Goal: Task Accomplishment & Management: Manage account settings

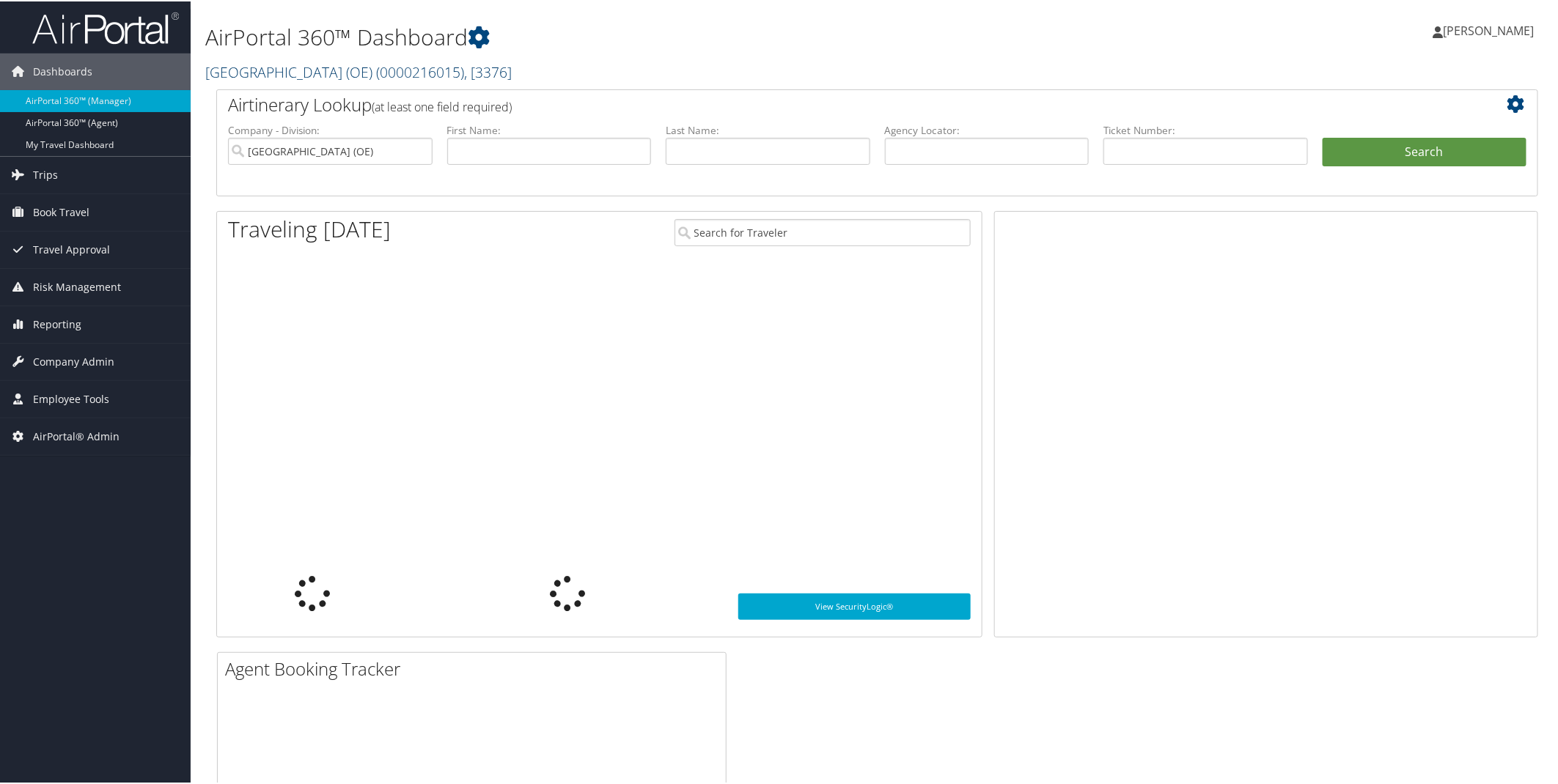
click at [325, 69] on link "Canyon School District (OE) ( 0000216015 ) , [ 3376 ]" at bounding box center [359, 71] width 307 height 20
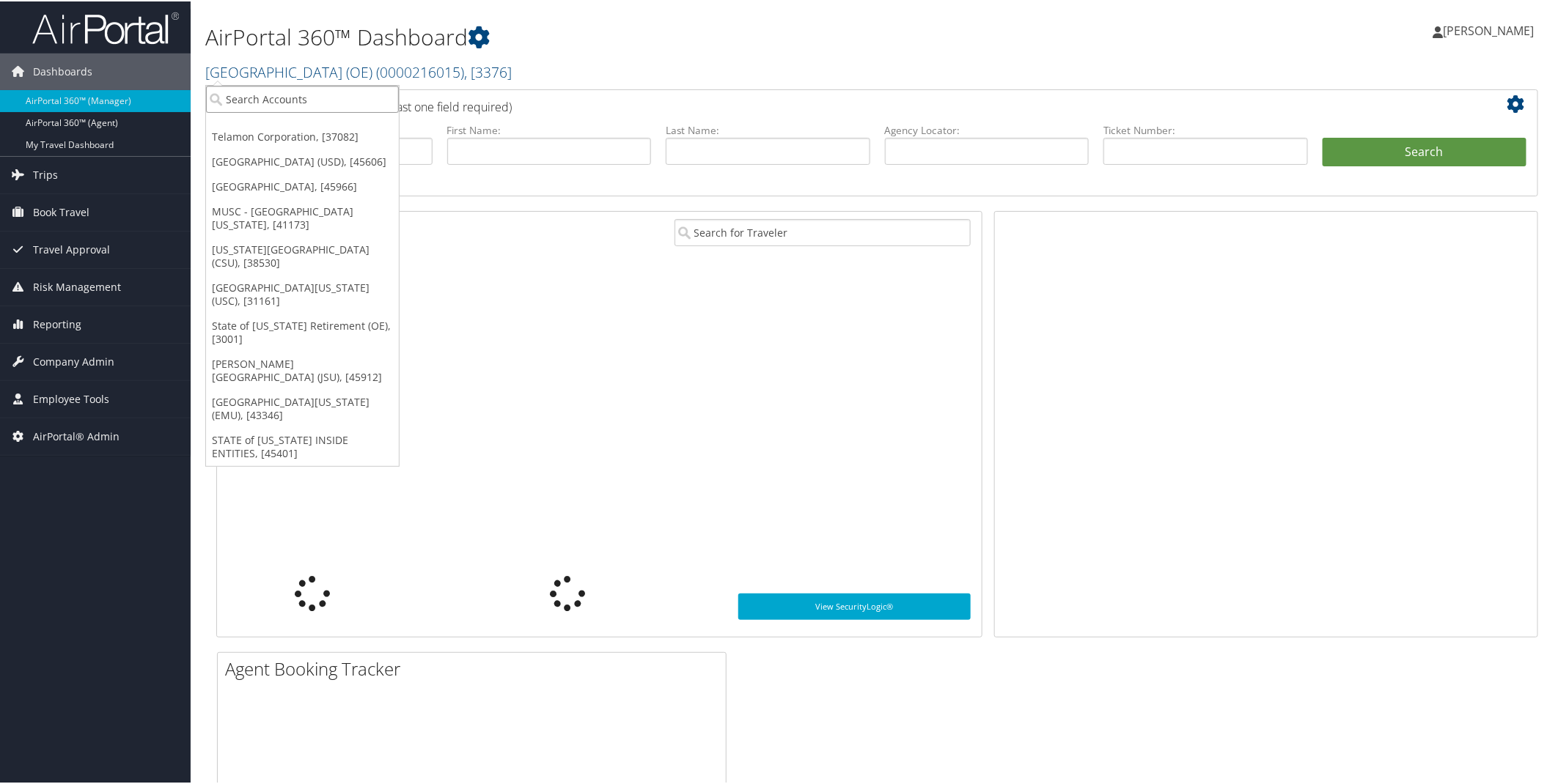
click at [309, 89] on input "search" at bounding box center [303, 98] width 193 height 27
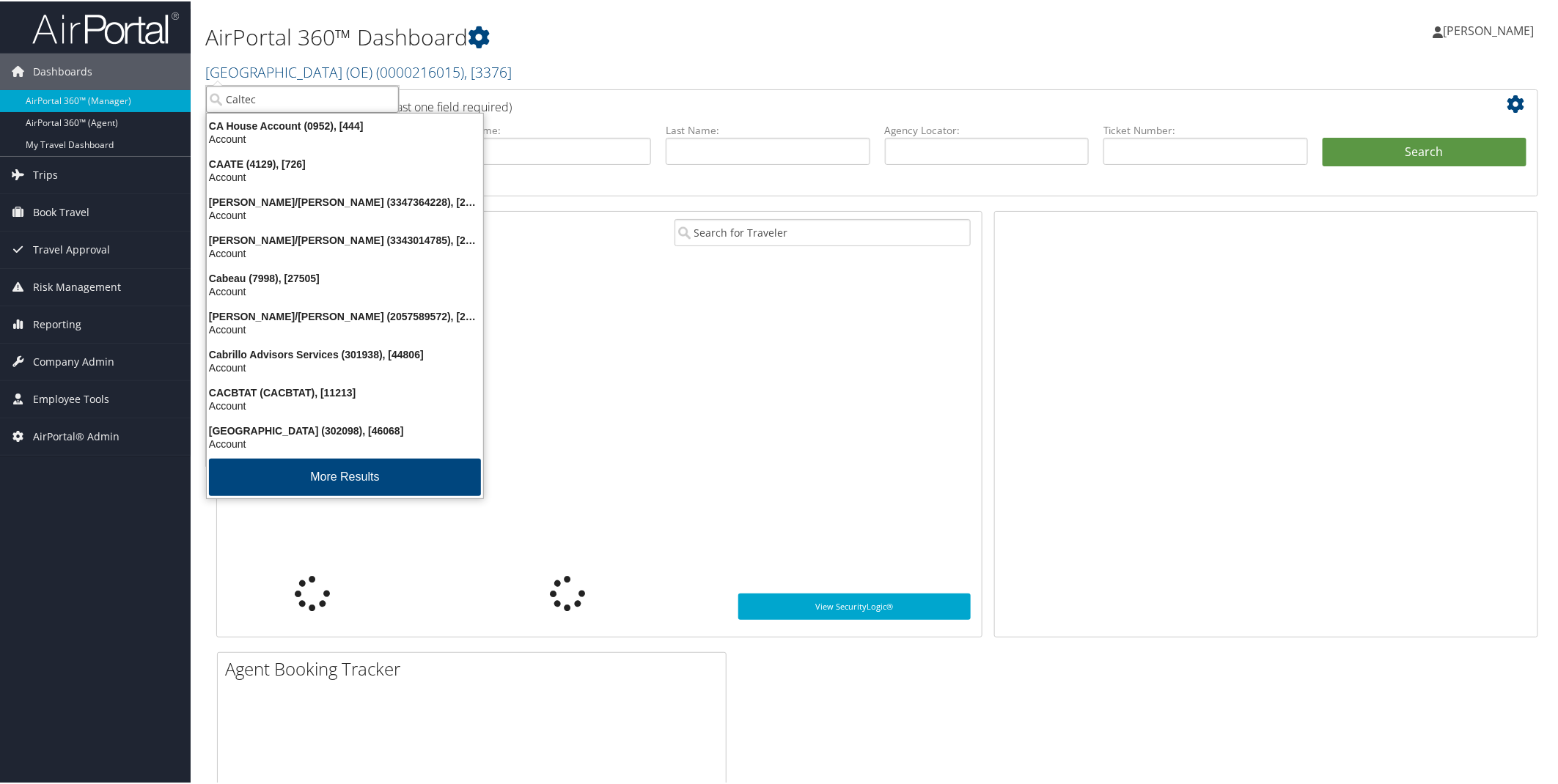
type input "Caltech"
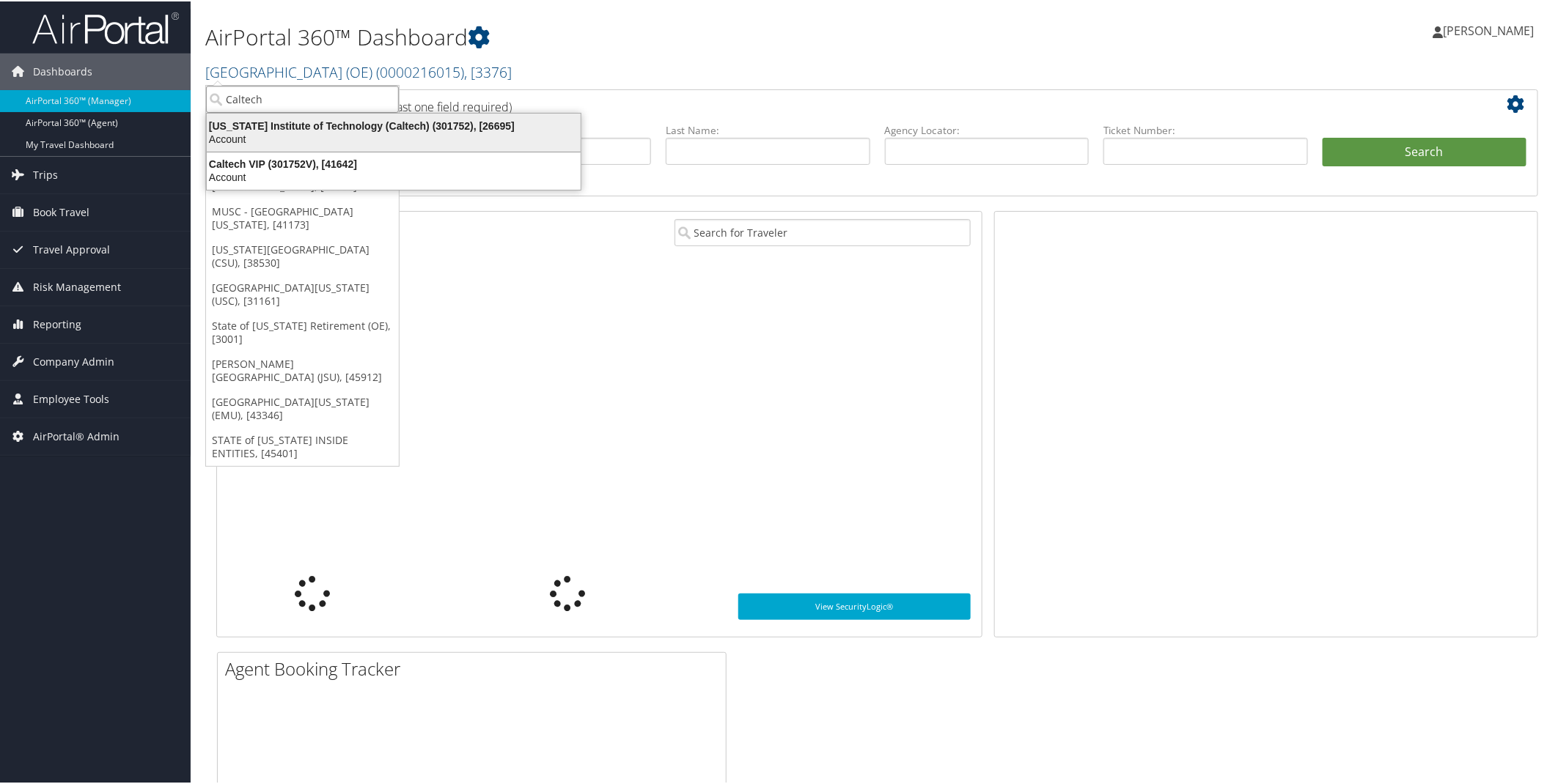
click at [297, 143] on div "Account" at bounding box center [394, 138] width 391 height 14
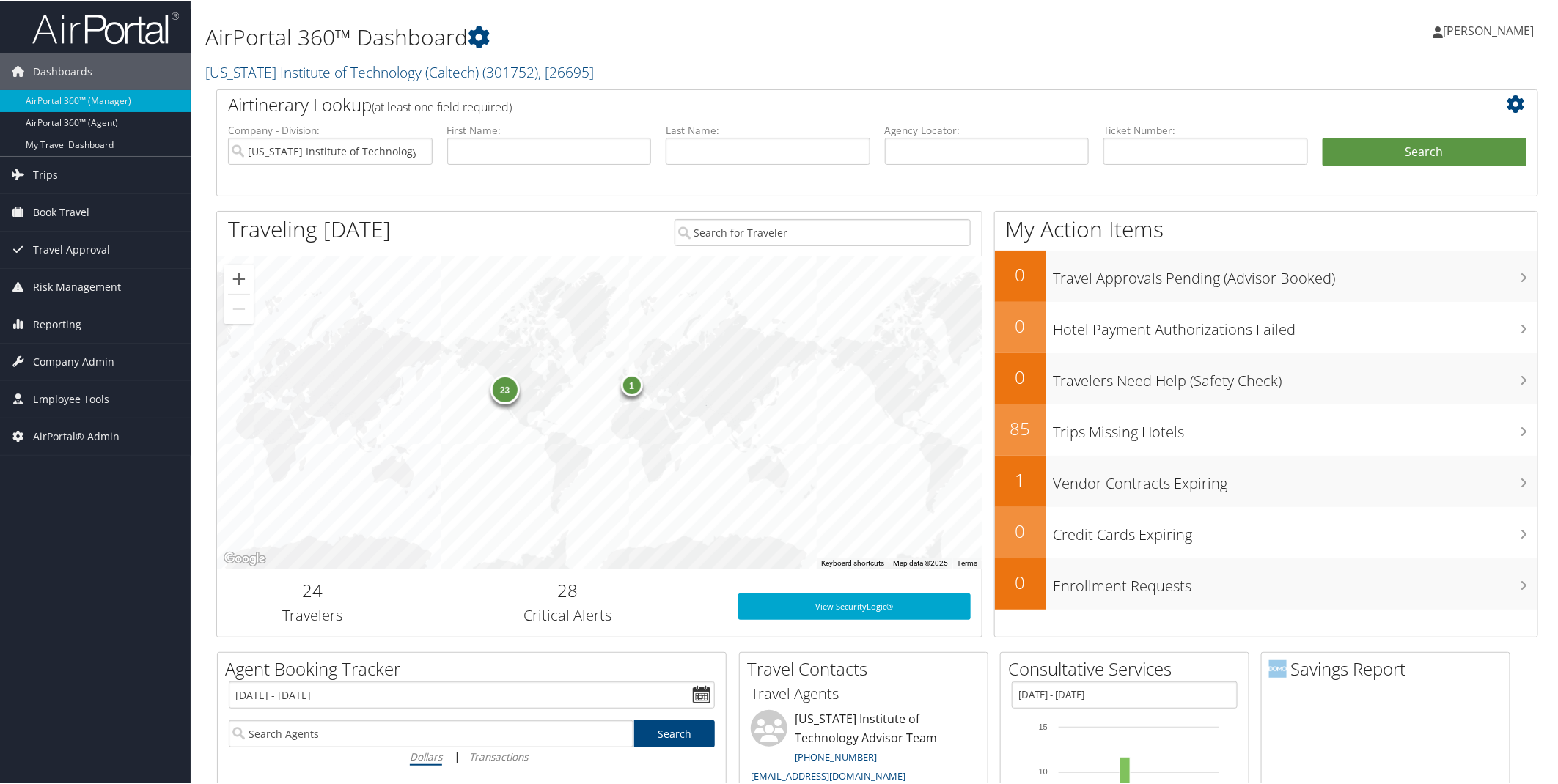
click at [765, 23] on h1 "AirPortal 360™ Dashboard" at bounding box center [654, 36] width 896 height 31
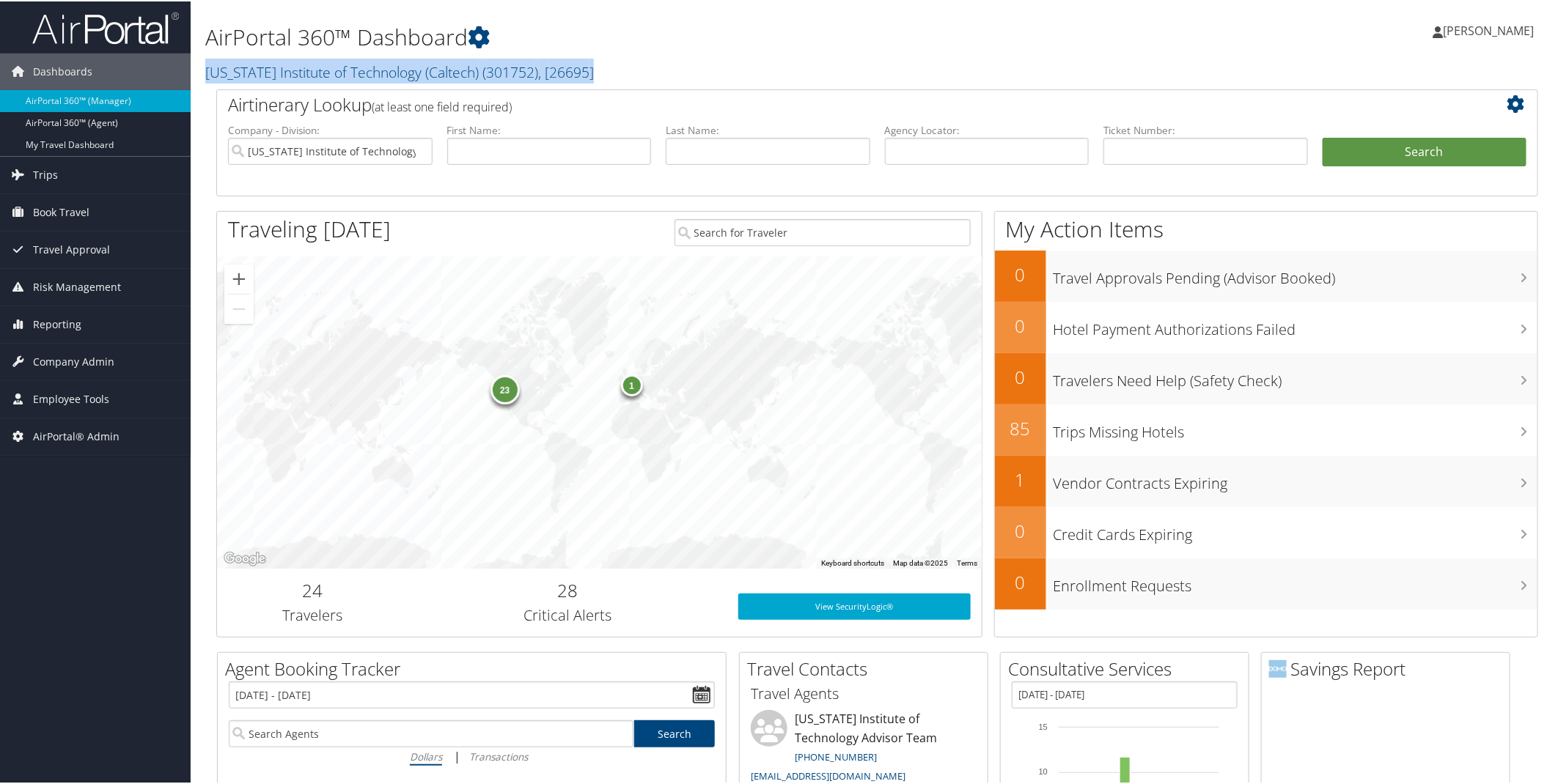
click at [1037, 44] on div "AirPortal 360™ Dashboard California Institute of Technology (Caltech) ( 301752 …" at bounding box center [876, 44] width 1373 height 88
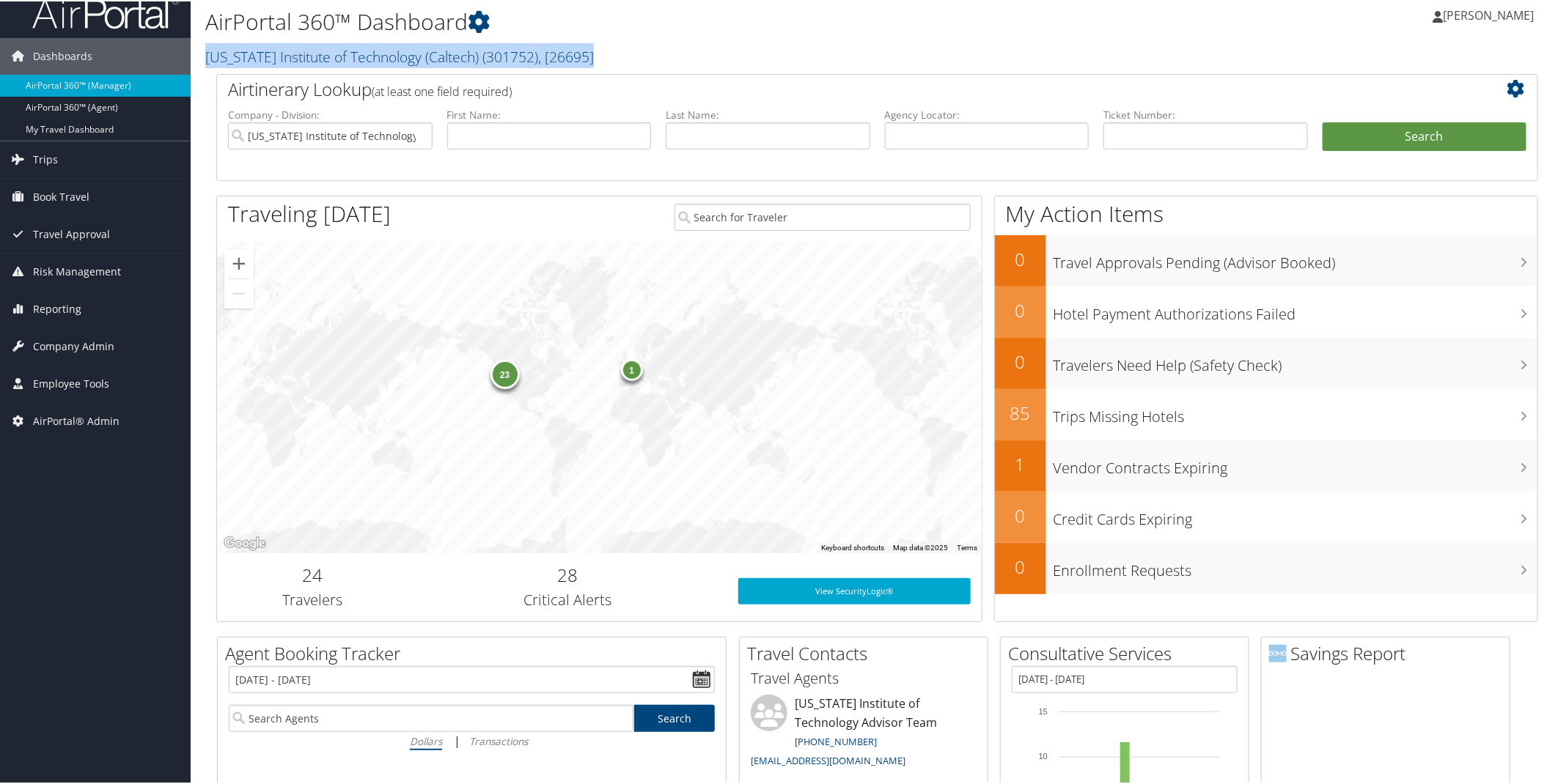
scroll to position [19, 0]
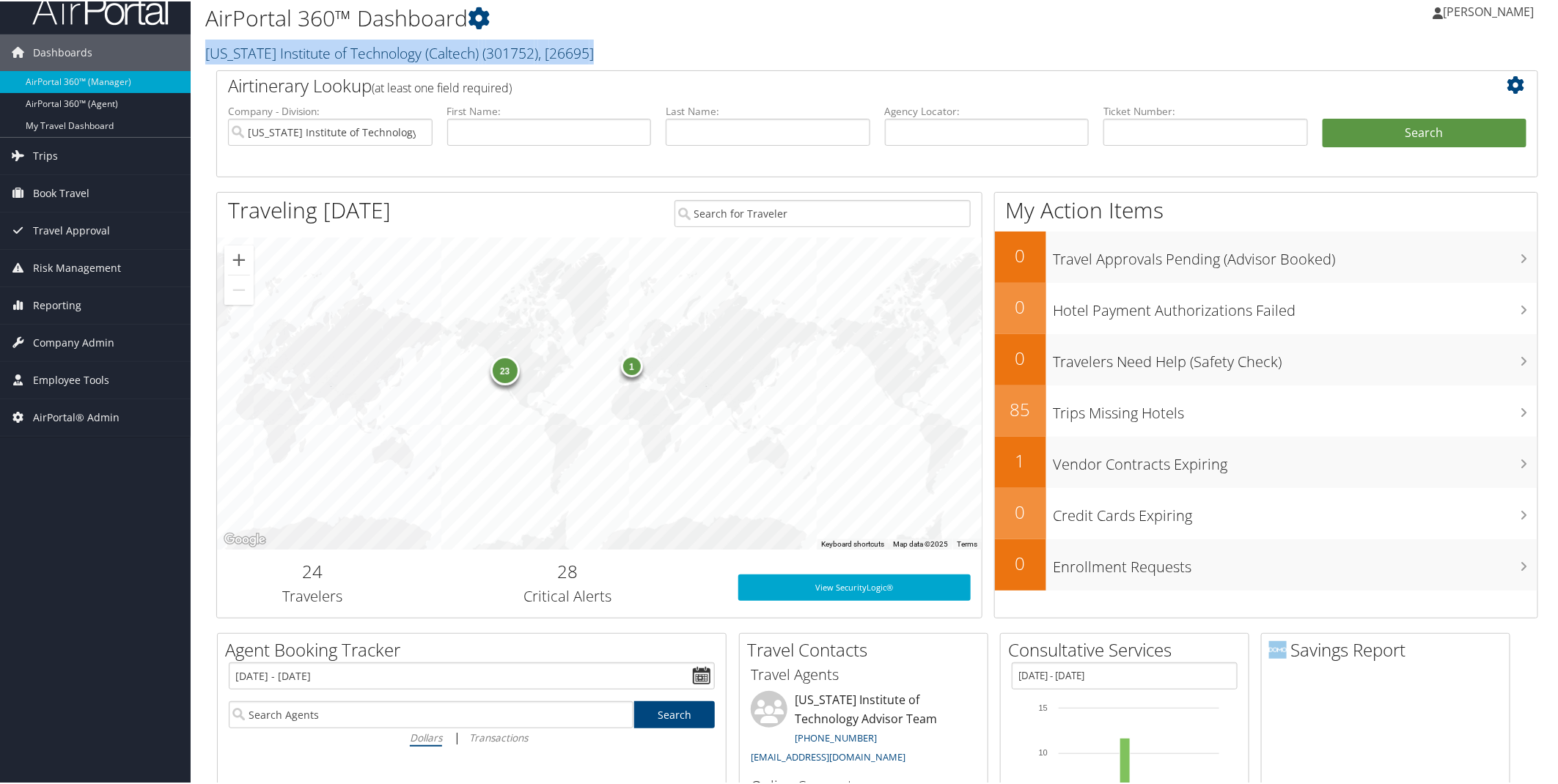
click at [461, 49] on link "California Institute of Technology (Caltech) ( 301752 ) , [ 26695 ]" at bounding box center [399, 51] width 389 height 20
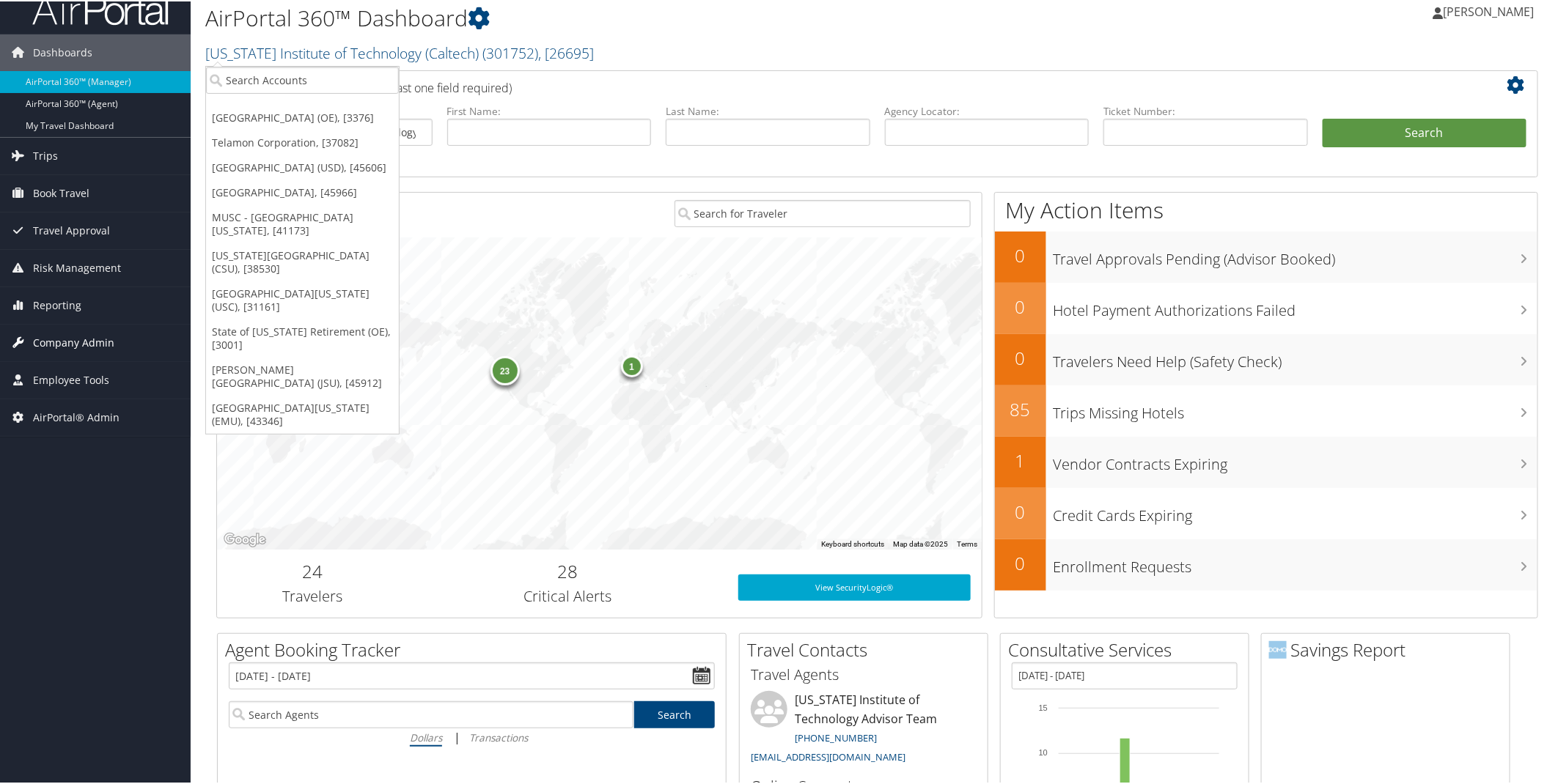
click at [82, 340] on span "Company Admin" at bounding box center [74, 342] width 81 height 37
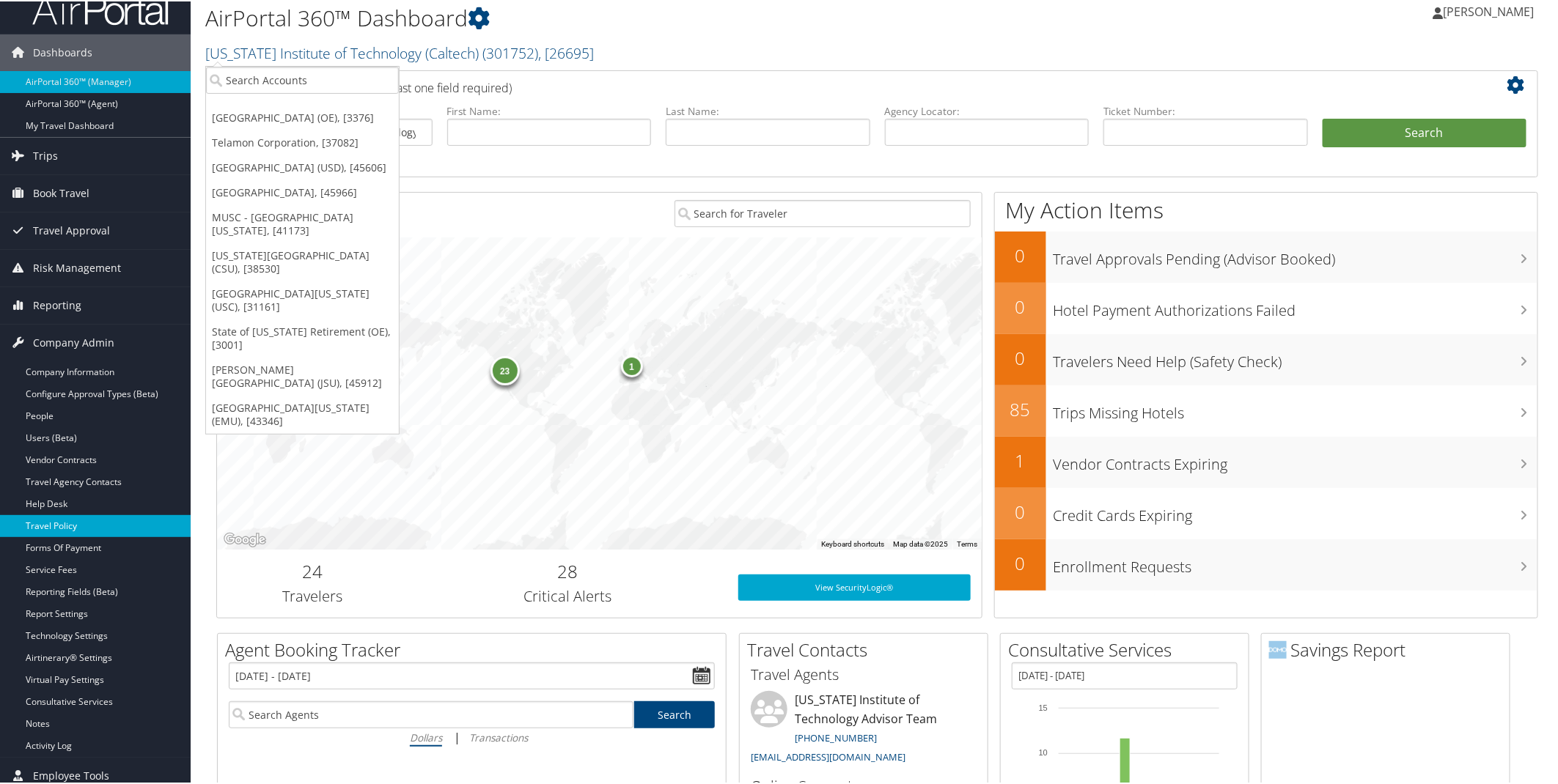
click at [84, 524] on link "Travel Policy" at bounding box center [95, 524] width 190 height 22
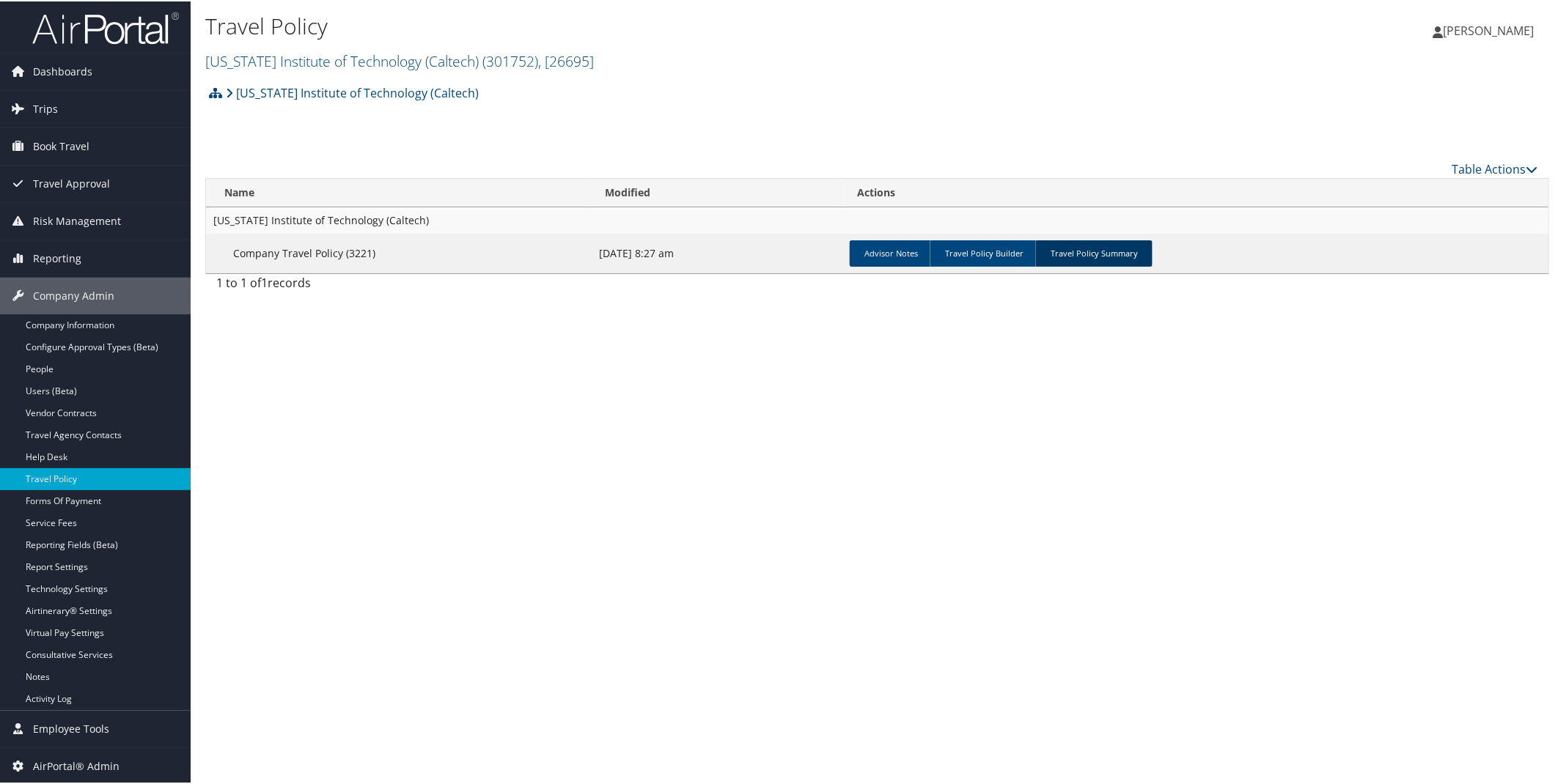
click at [1095, 250] on link "Travel Policy Summary" at bounding box center [1095, 251] width 117 height 26
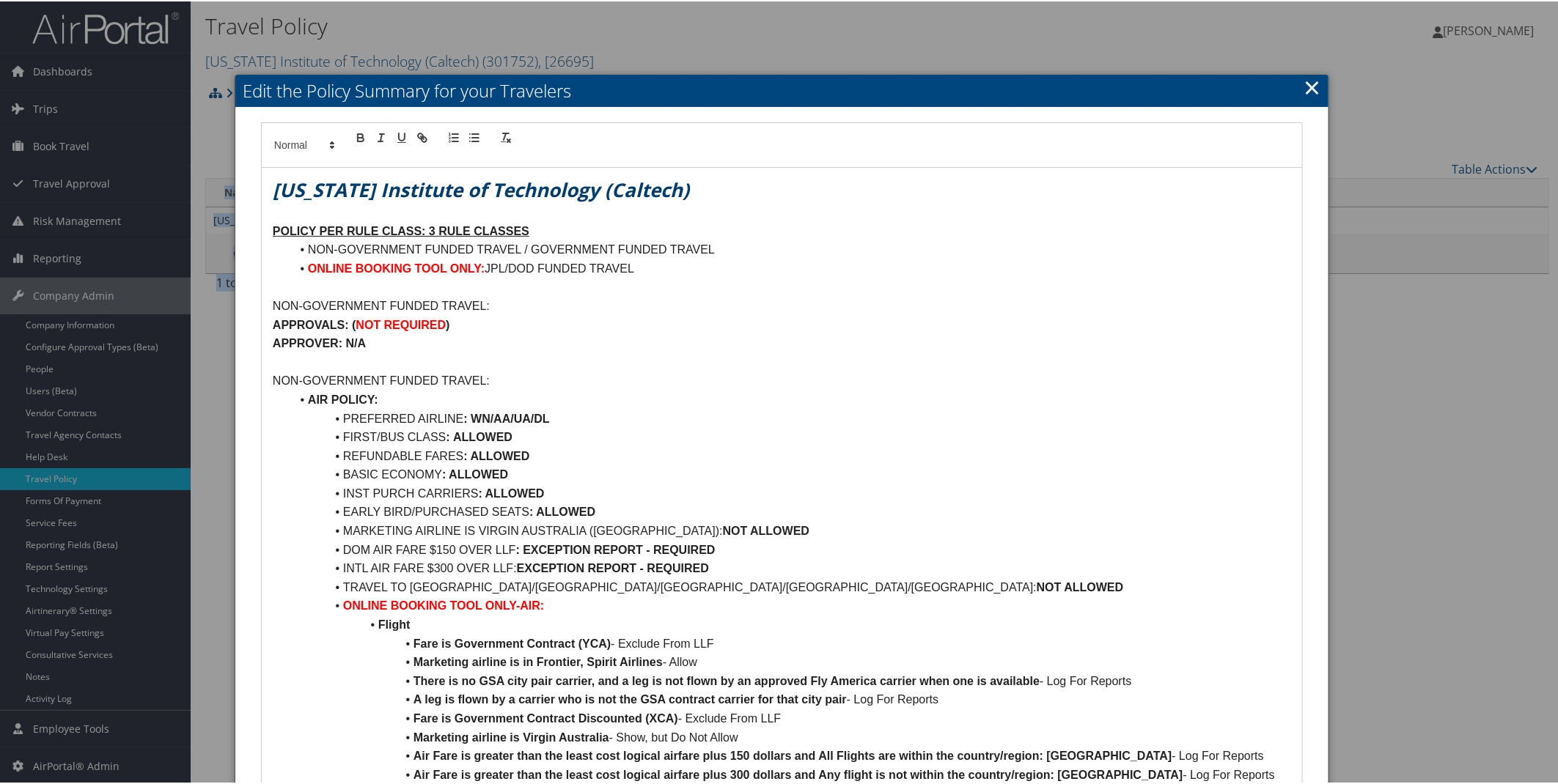
drag, startPoint x: 1558, startPoint y: 118, endPoint x: 1563, endPoint y: 195, distance: 77.2
click at [1558, 195] on html "Menu Dashboards ► AirPortal 360™ (Manager) AirPortal 360™ (Agent) My Travel Das…" at bounding box center [782, 392] width 1564 height 784
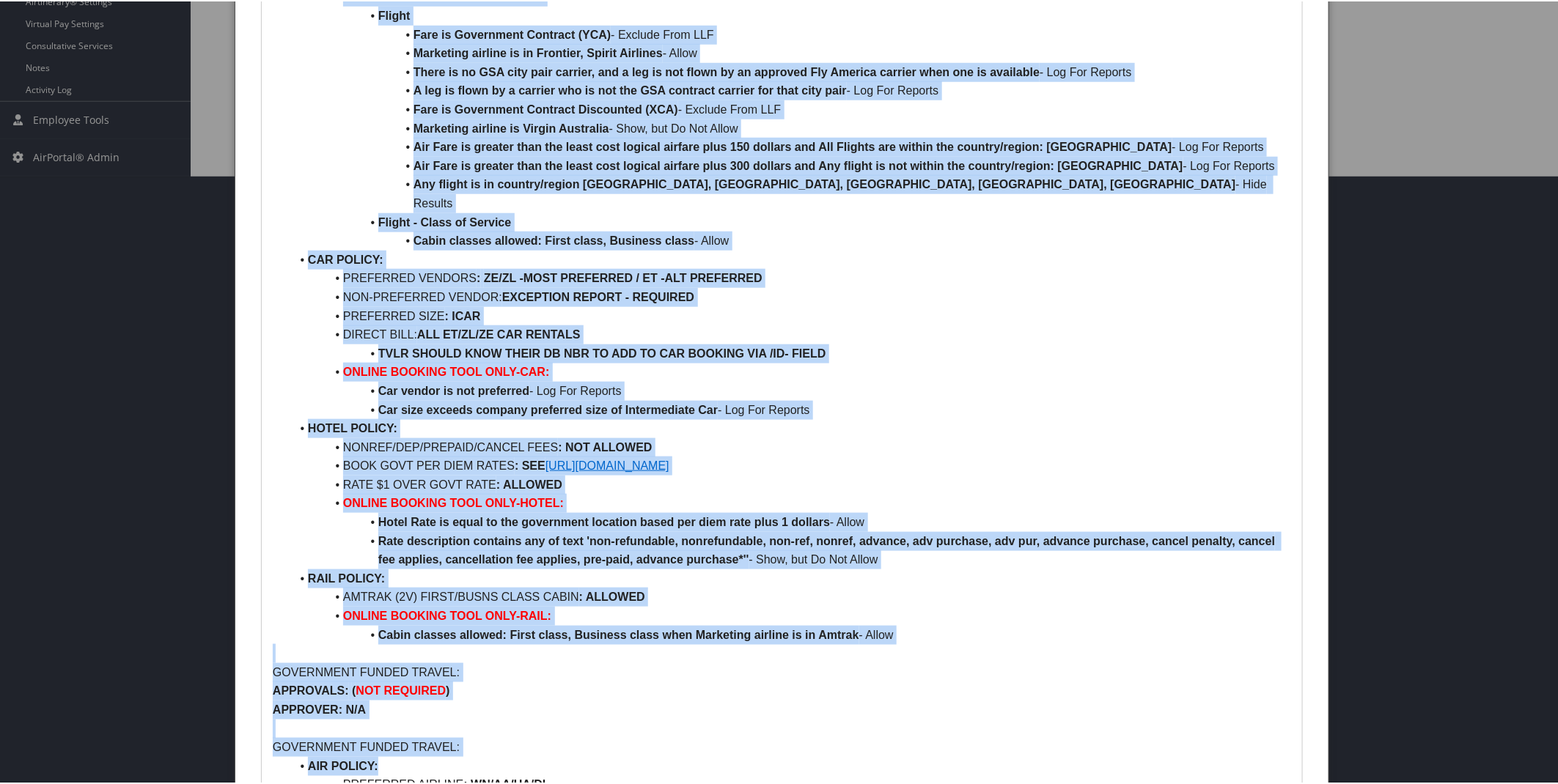
scroll to position [784, 0]
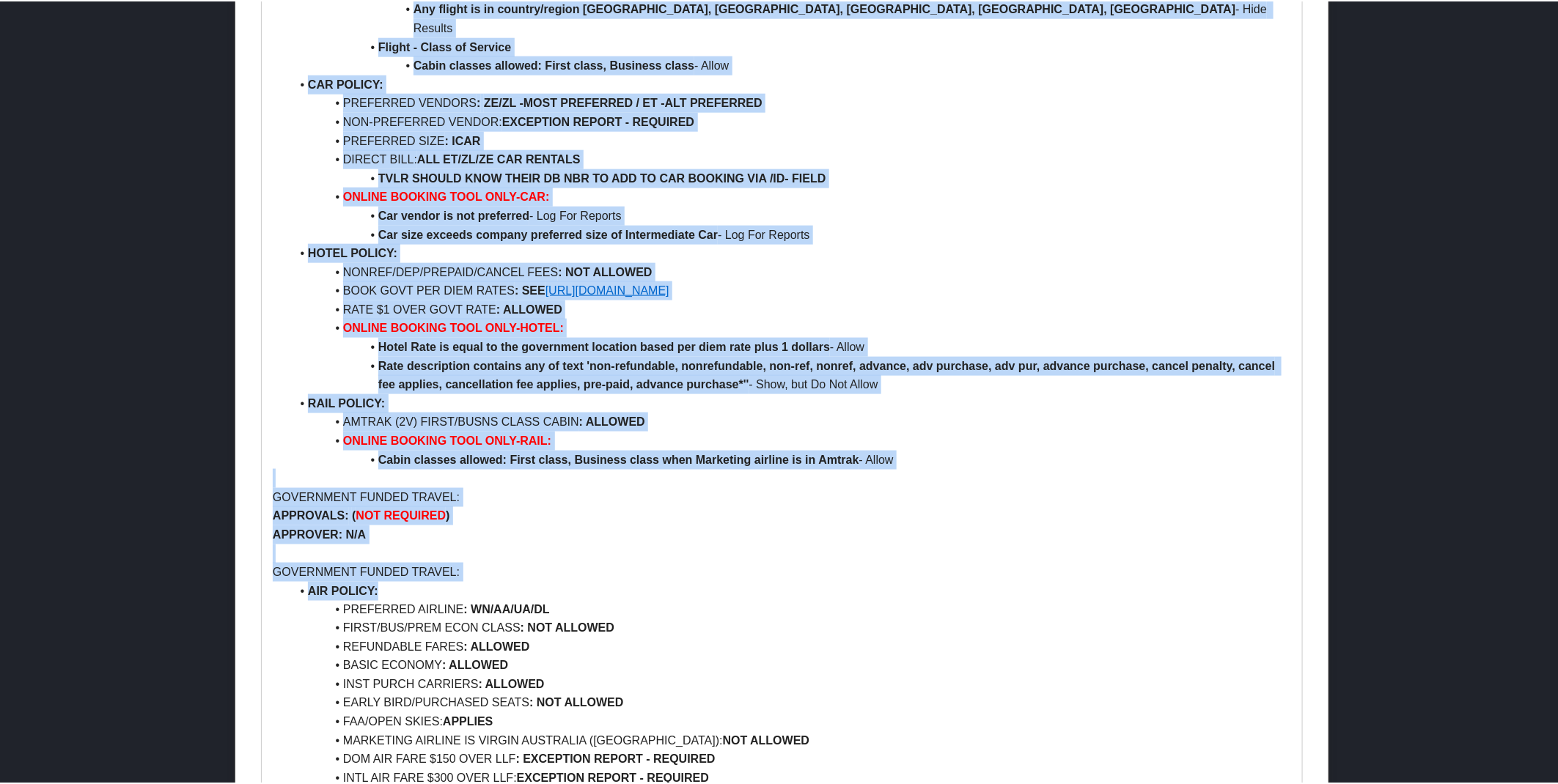
drag, startPoint x: 270, startPoint y: 300, endPoint x: 731, endPoint y: 661, distance: 585.5
click at [731, 661] on div "California Institute of Technology (Caltech) POLICY PER RULE CLASS: 3 RULE CLAS…" at bounding box center [782, 520] width 1040 height 2276
copy div "NON-GOVERNMENT FUNDED TRAVEL: APPROVALS: ( NOT REQUIRED ) APPROVER: N/A NON-GOV…"
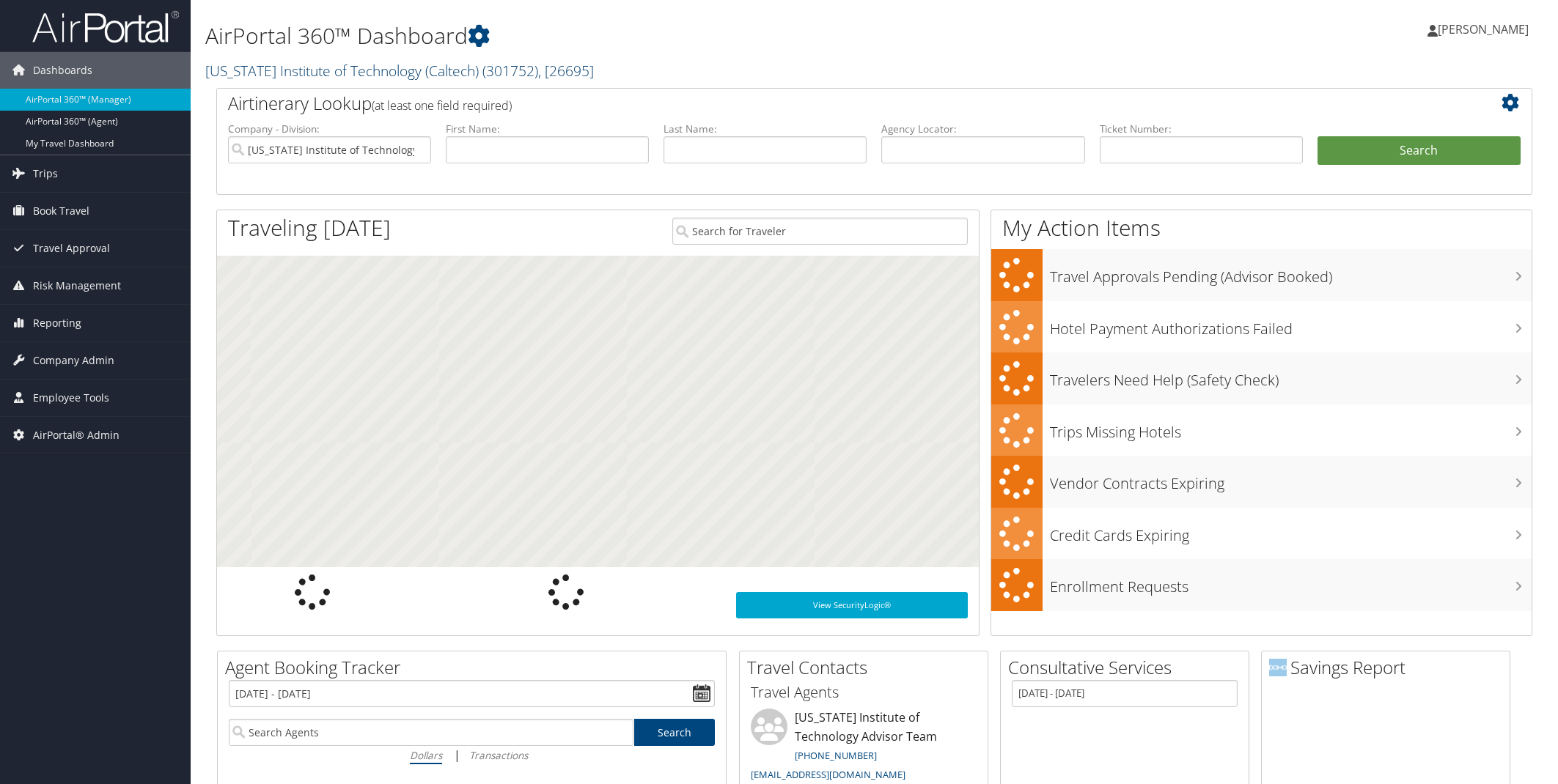
click at [355, 68] on link "[US_STATE] Institute of Technology (Caltech) ( 301752 ) , [ 26695 ]" at bounding box center [399, 71] width 389 height 20
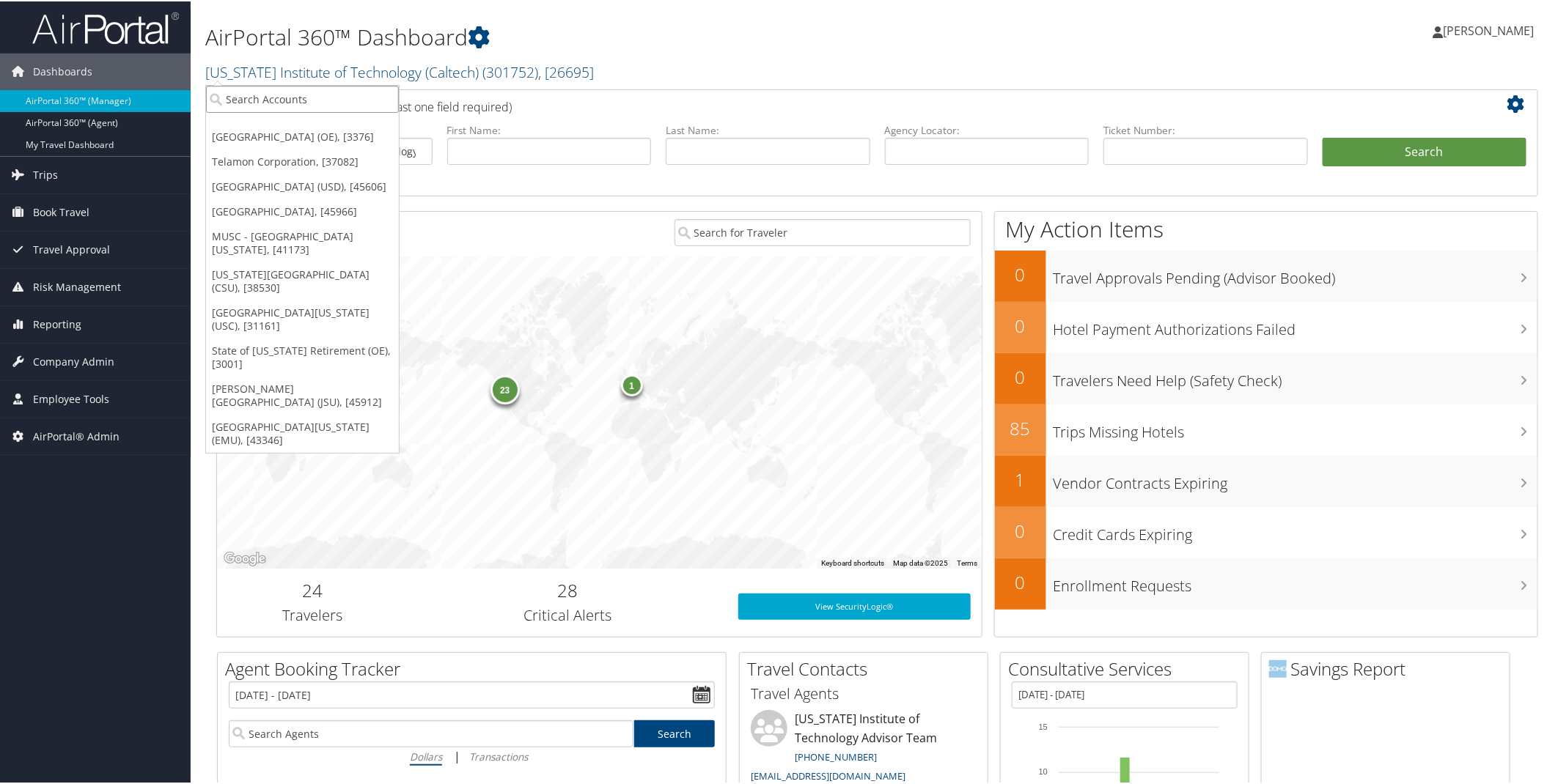
click at [320, 97] on input "search" at bounding box center [303, 98] width 193 height 27
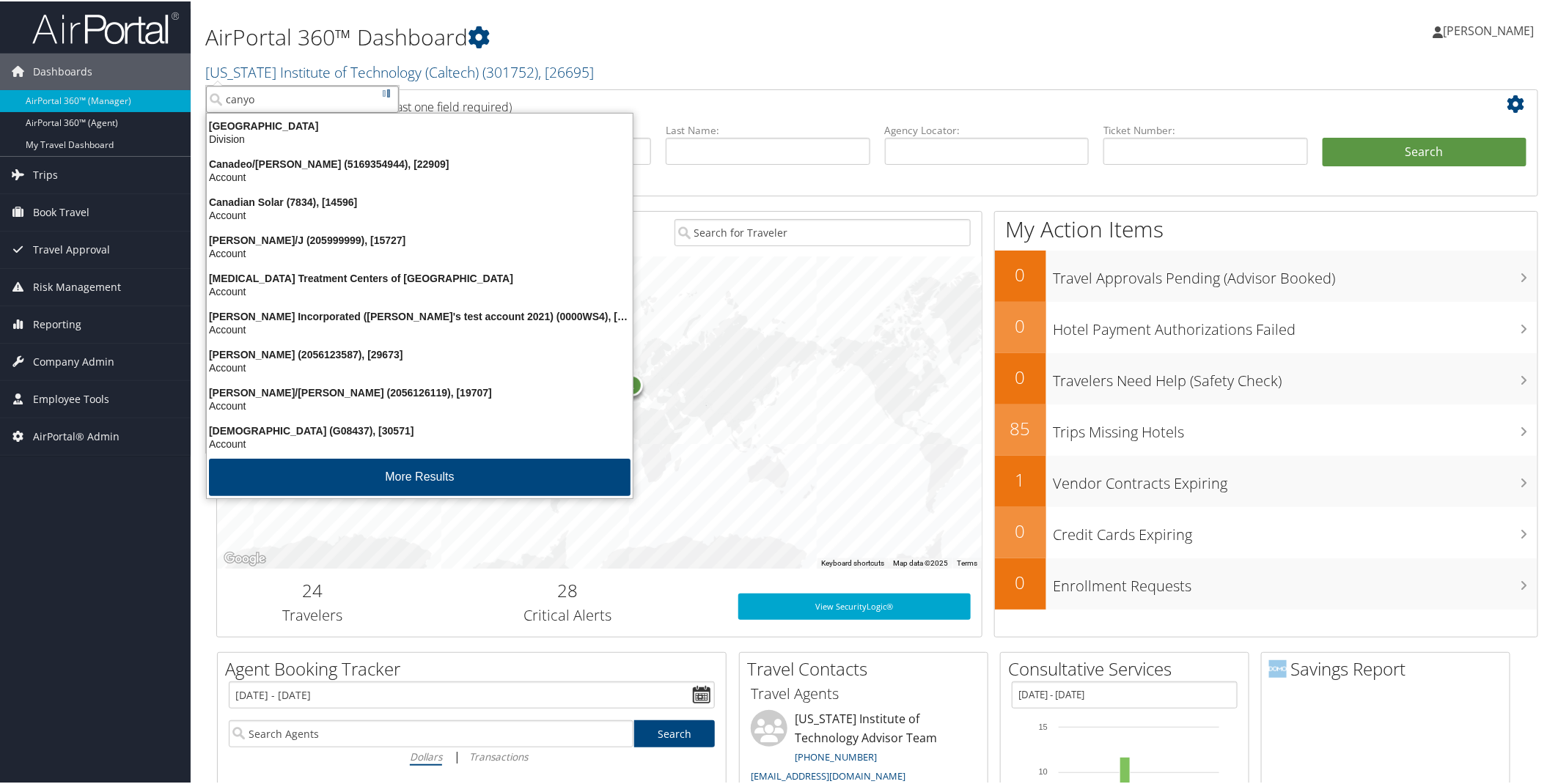
type input "canyon"
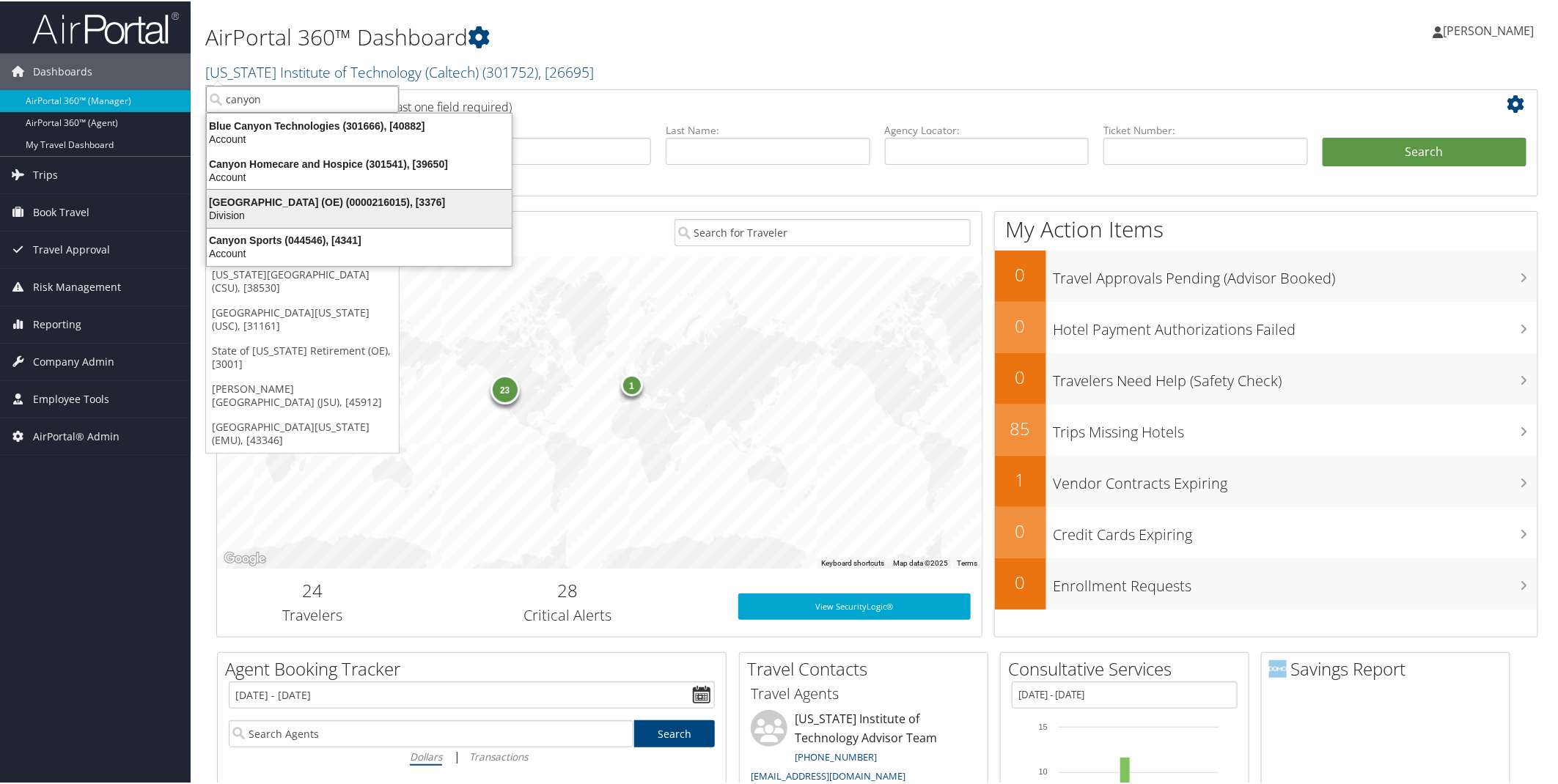
click at [314, 198] on div "[GEOGRAPHIC_DATA] (OE) (0000216015), [3376]" at bounding box center [360, 201] width 323 height 14
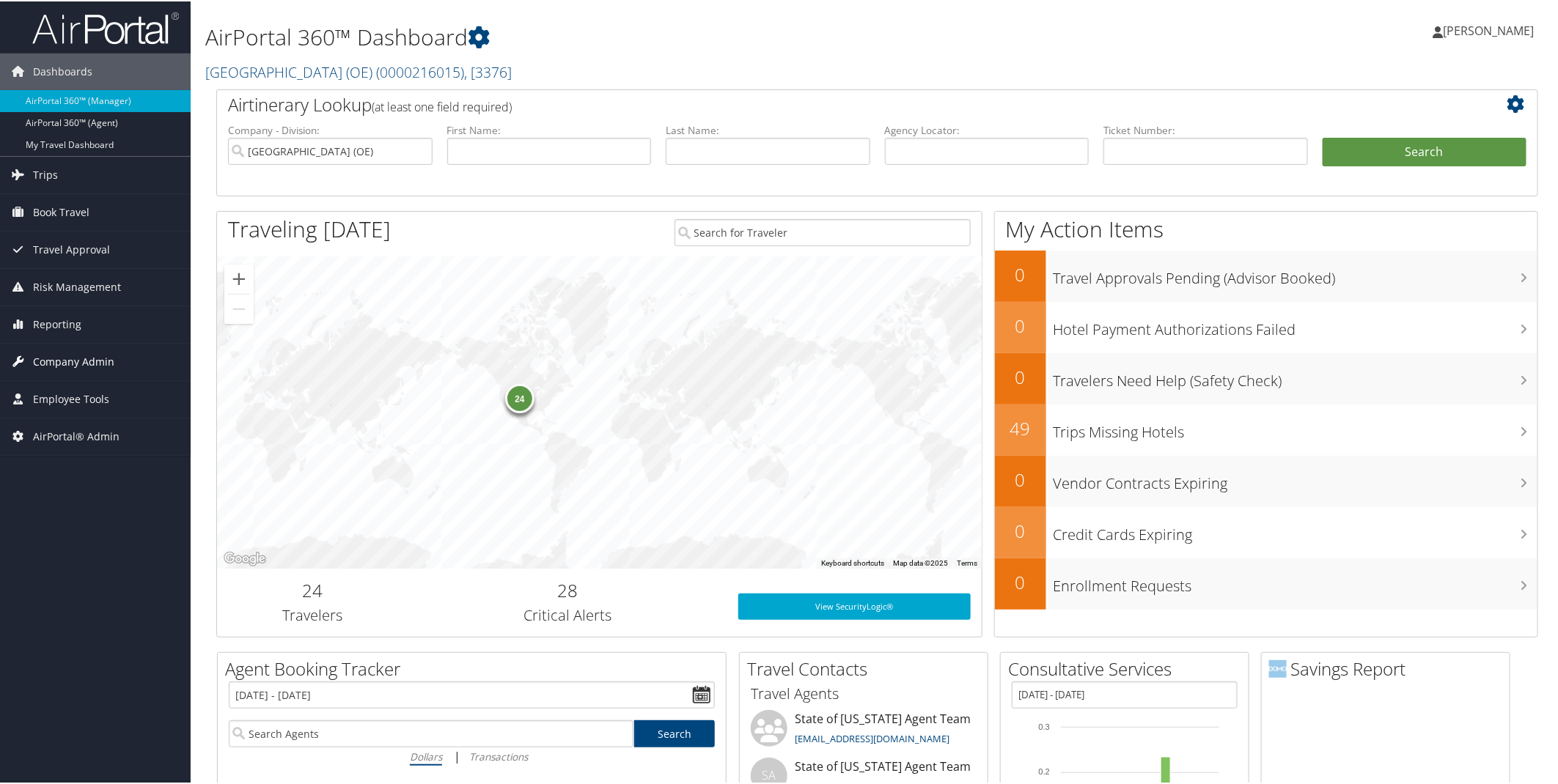
click at [75, 363] on span "Company Admin" at bounding box center [74, 360] width 81 height 37
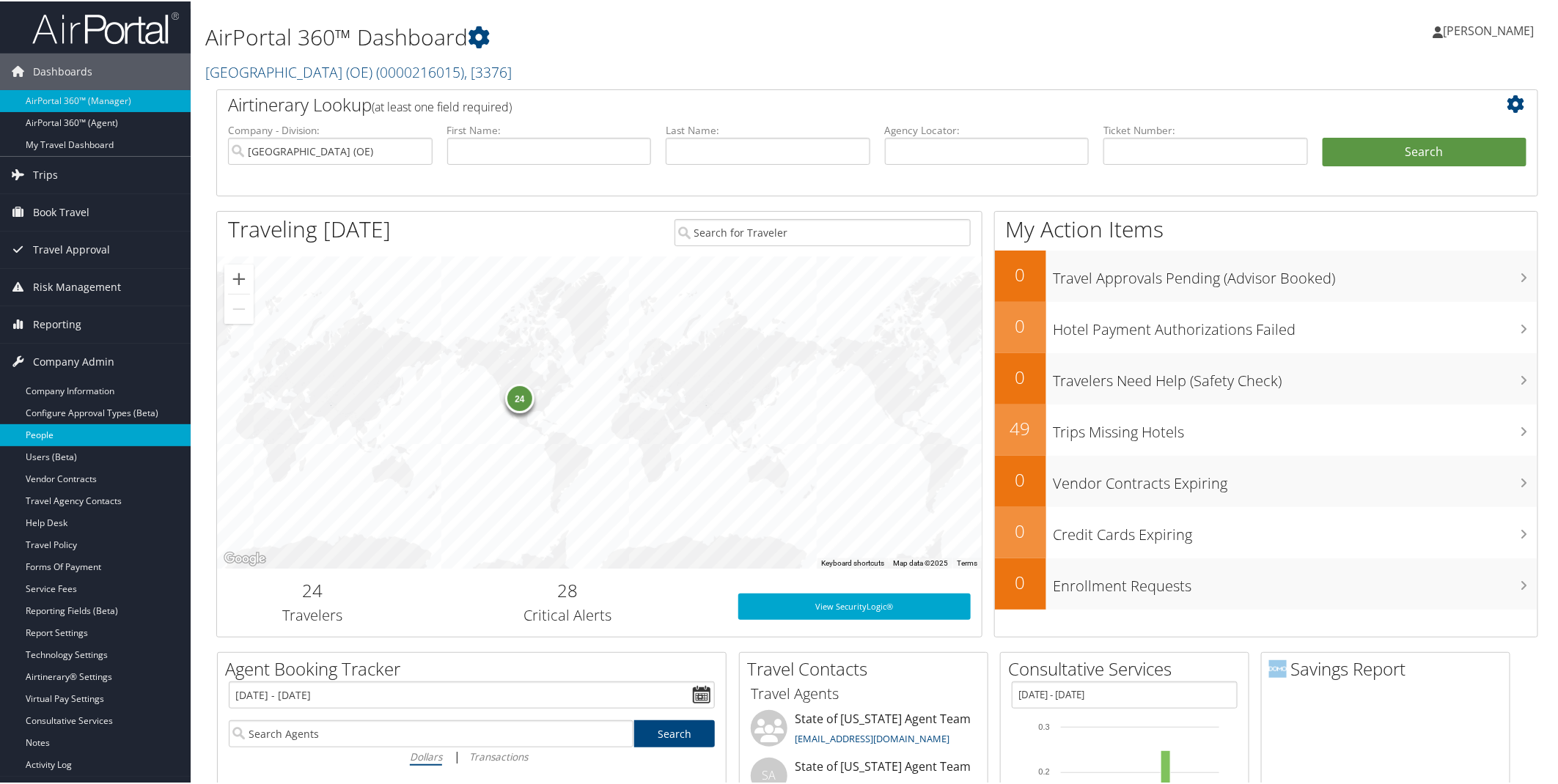
click at [50, 438] on link "People" at bounding box center [95, 433] width 190 height 22
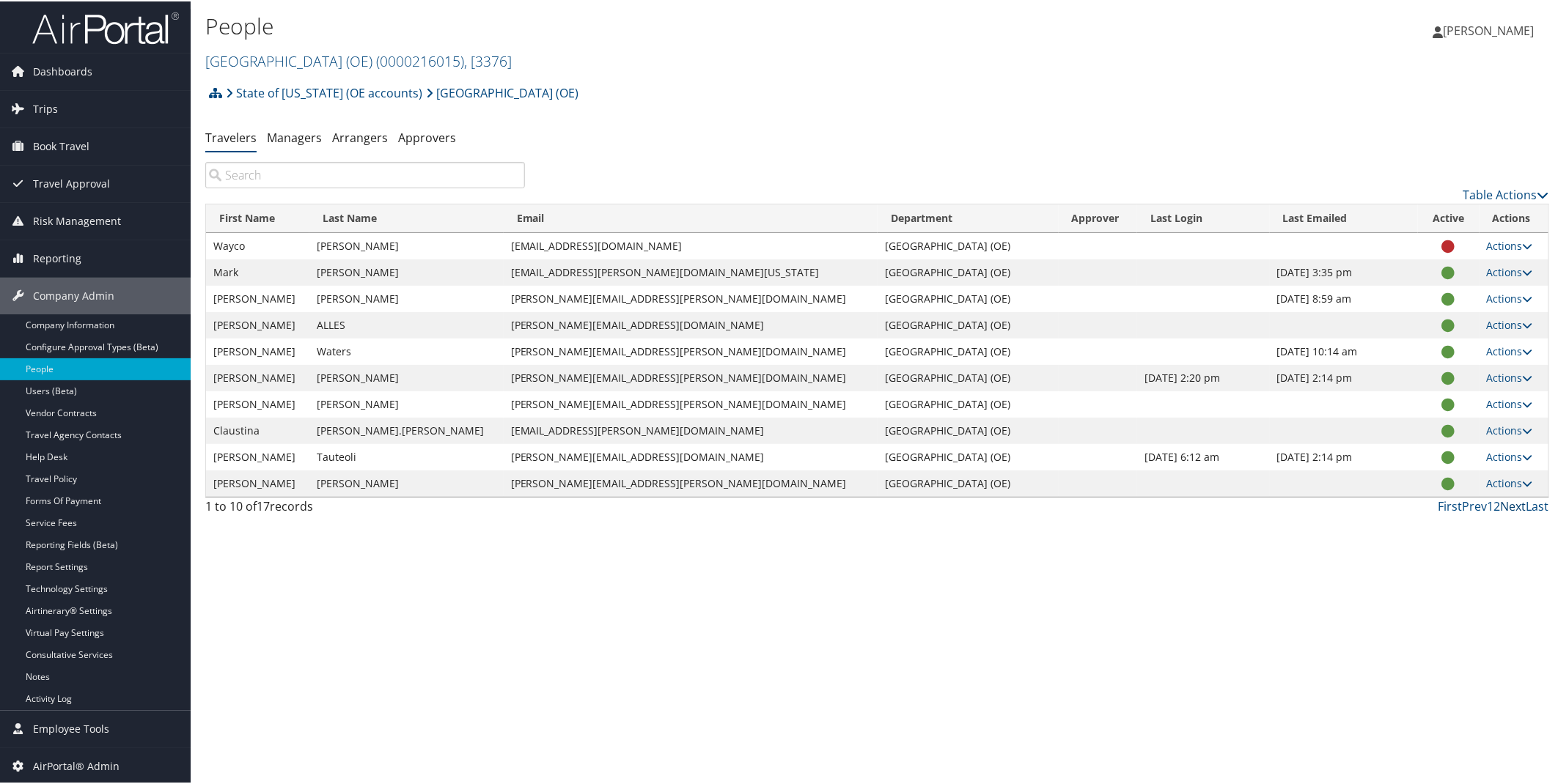
click at [1515, 503] on link "Next" at bounding box center [1514, 505] width 25 height 16
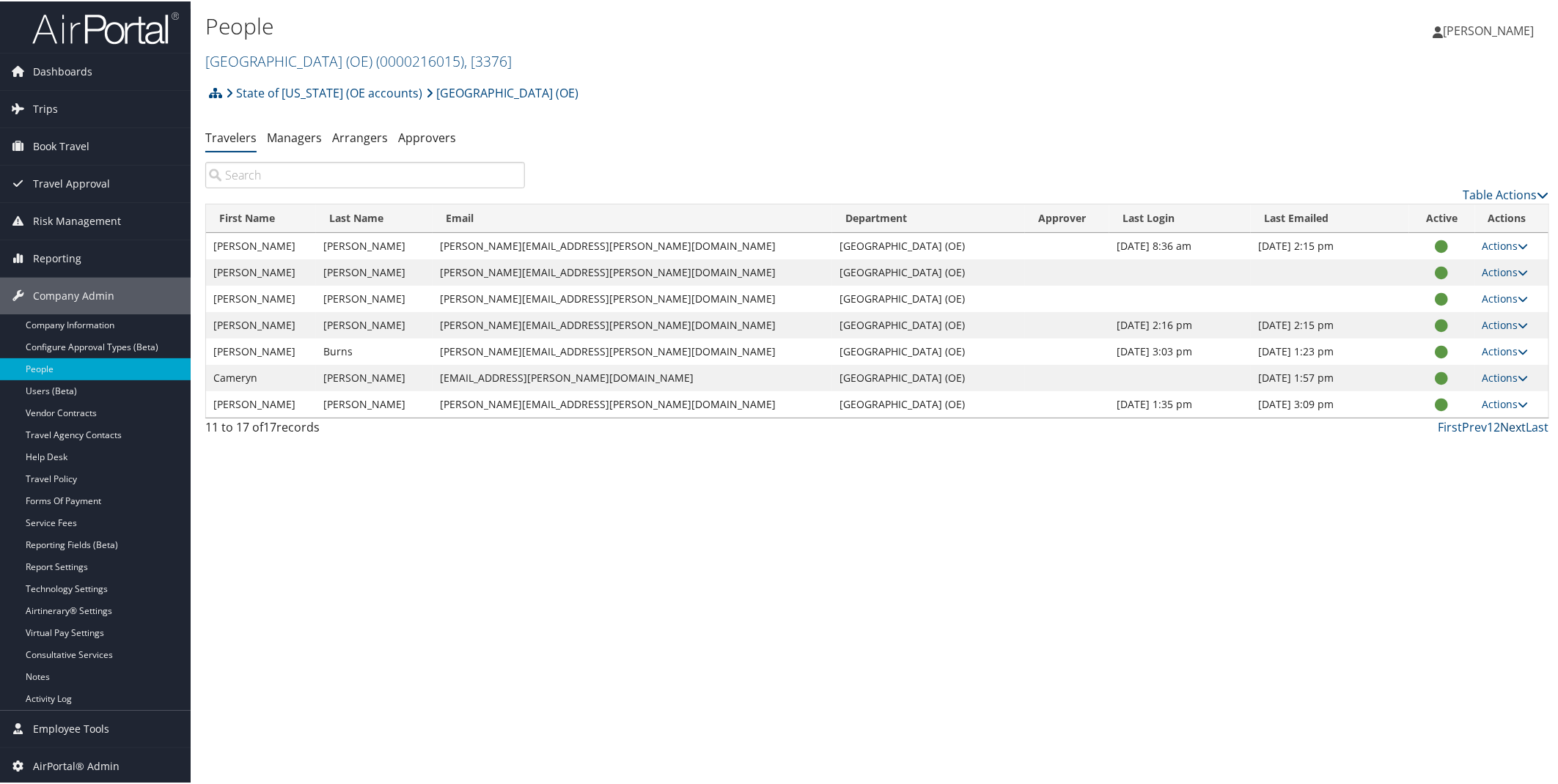
click at [1505, 427] on link "Next" at bounding box center [1514, 426] width 25 height 16
click at [1447, 424] on link "First" at bounding box center [1451, 426] width 24 height 16
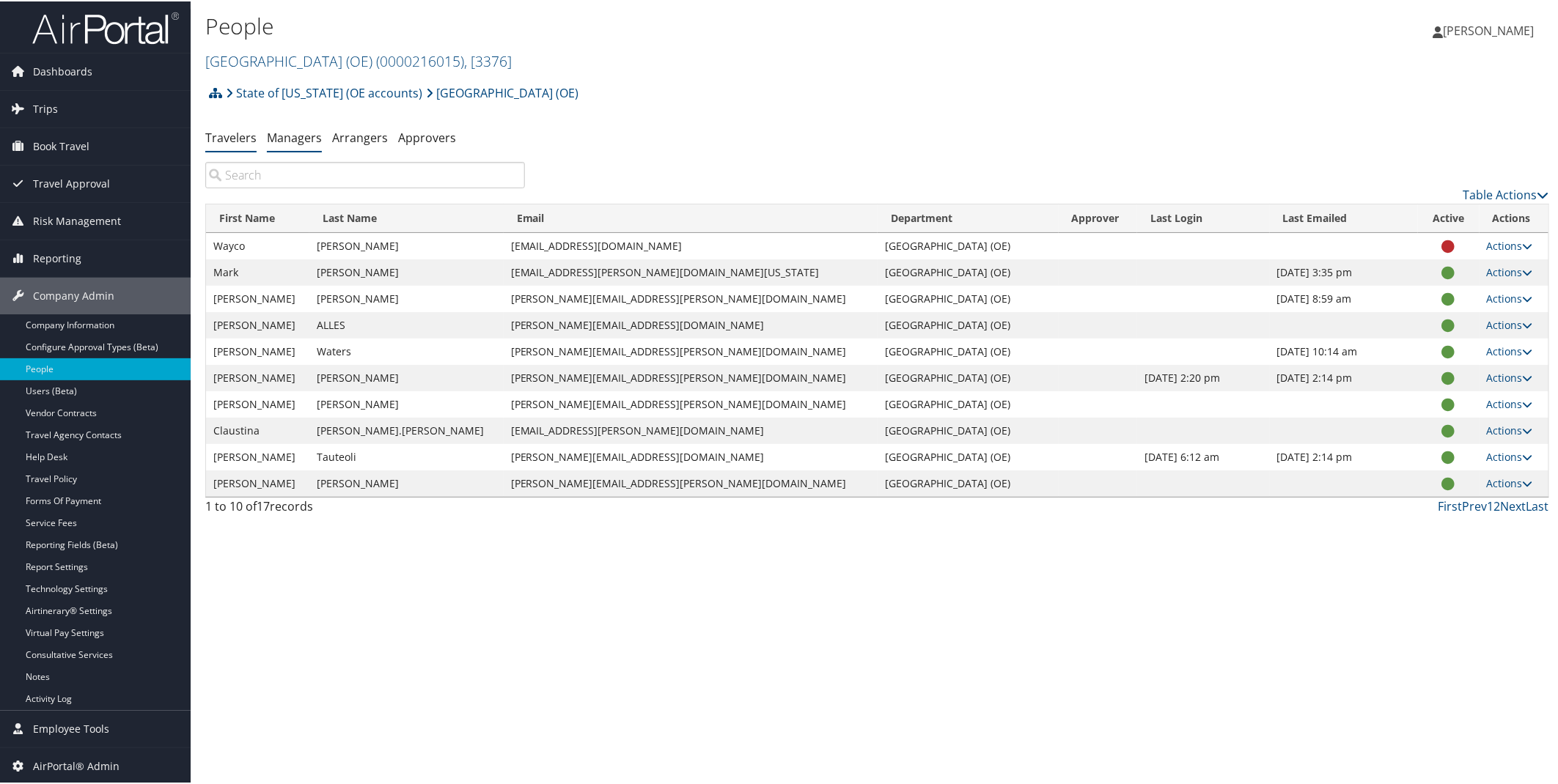
click at [298, 136] on link "Managers" at bounding box center [294, 136] width 55 height 16
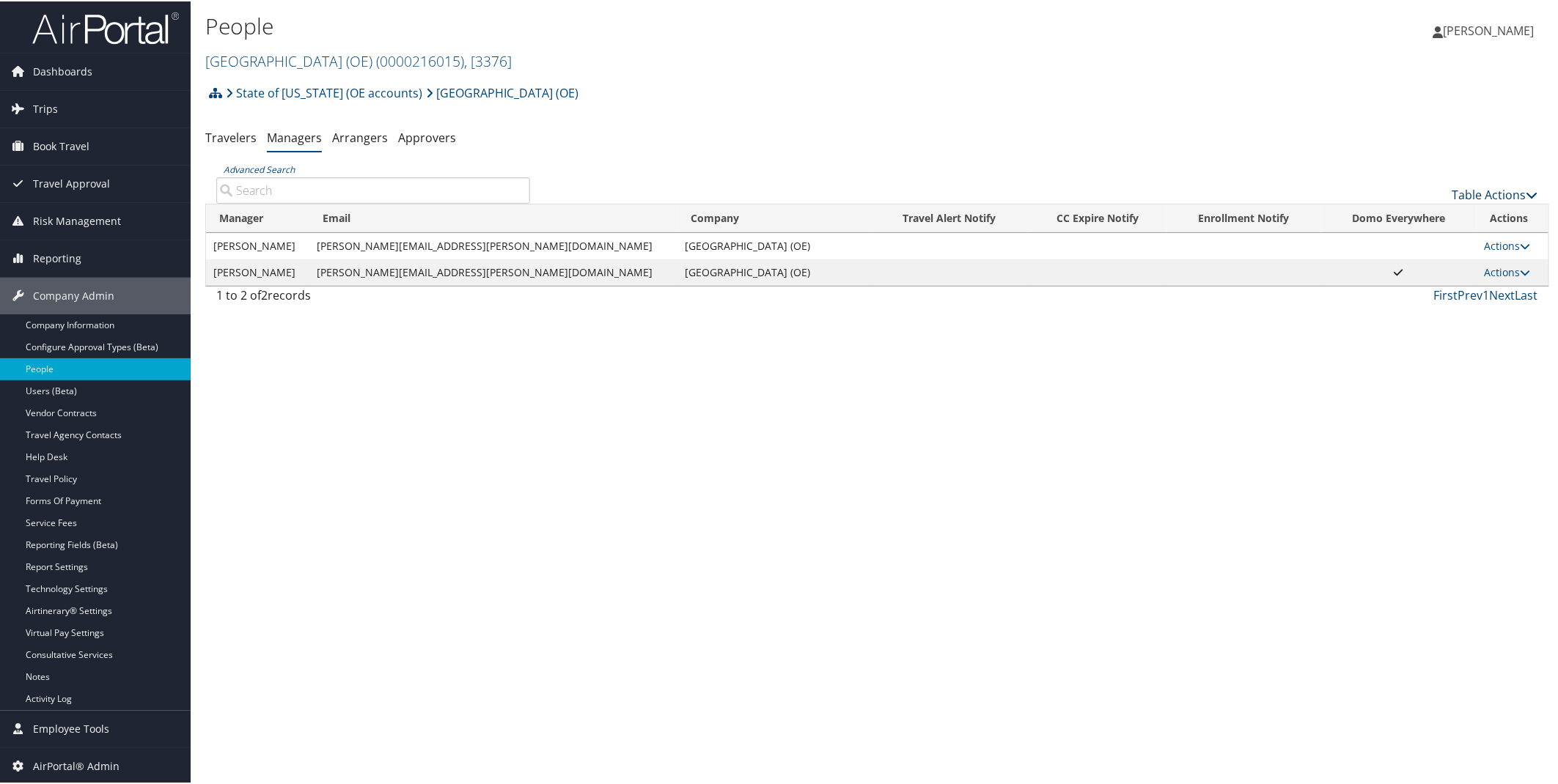
click at [1480, 195] on link "Table Actions" at bounding box center [1495, 194] width 86 height 16
click at [1428, 217] on link "Add New Travel Manager" at bounding box center [1447, 216] width 193 height 25
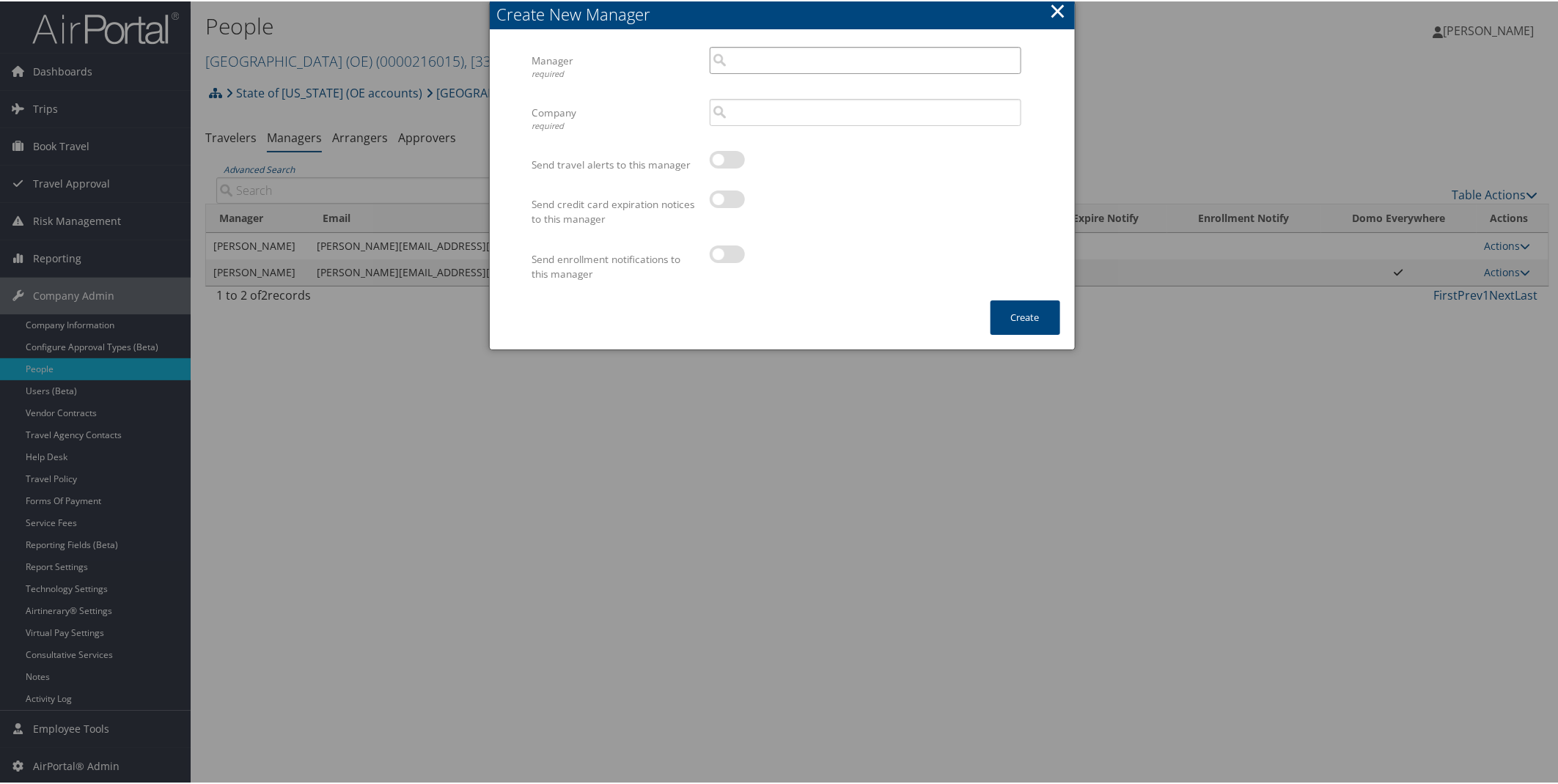
click at [791, 60] on input "search" at bounding box center [866, 59] width 312 height 27
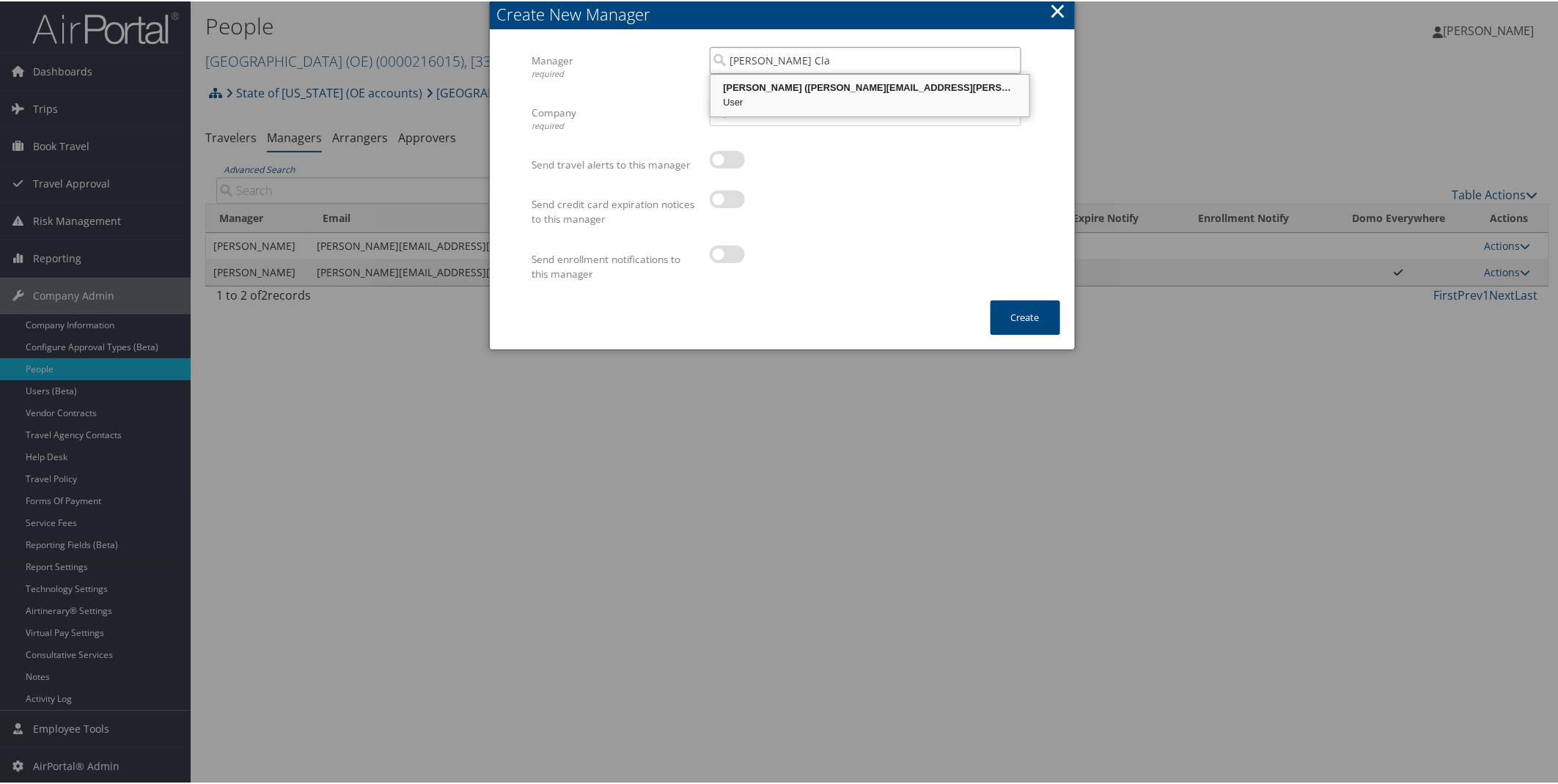
click at [788, 84] on div "Cindee Clawson (cindee.clawson@canyonsdistrict.org)" at bounding box center [870, 87] width 315 height 14
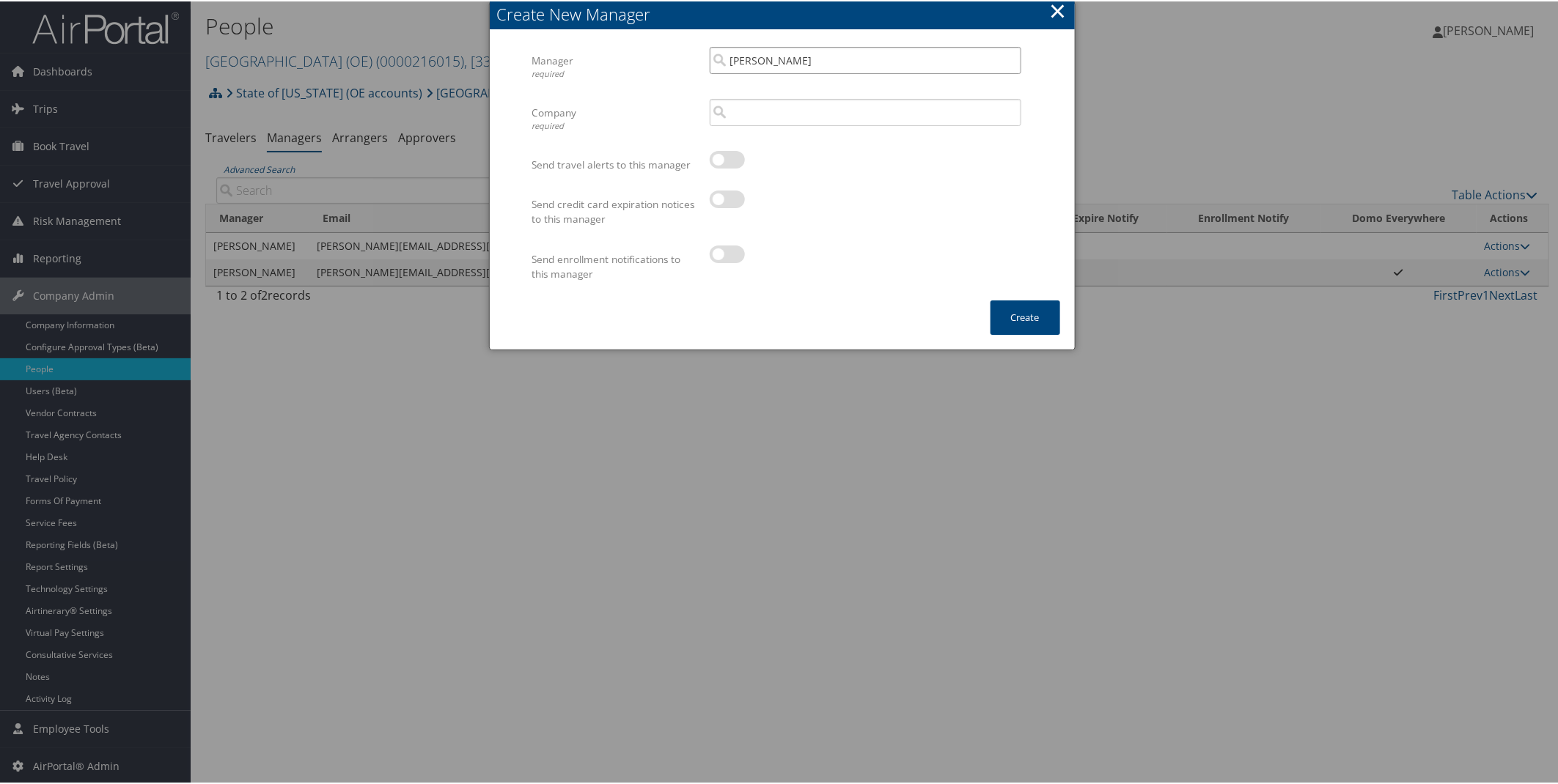
type input "Cindee Clawson"
click at [774, 112] on input "search" at bounding box center [866, 111] width 312 height 27
click at [780, 150] on div "Division" at bounding box center [866, 153] width 306 height 14
type input "[GEOGRAPHIC_DATA] (OE)"
click at [1009, 317] on button "Create" at bounding box center [1025, 316] width 69 height 34
